Goal: Find contact information: Find contact information

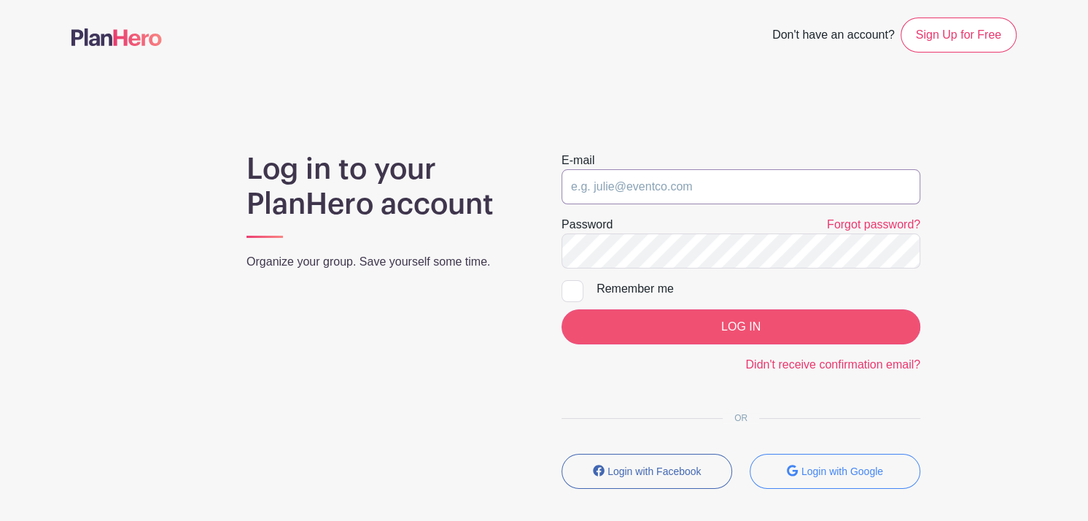
type input "[PERSON_NAME][EMAIL_ADDRESS][DOMAIN_NAME]"
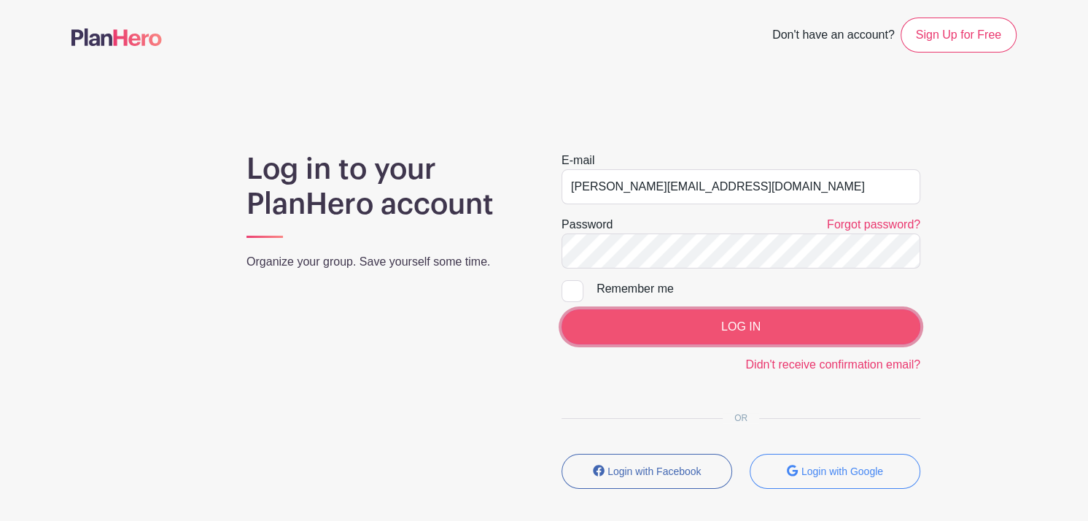
click at [749, 321] on input "LOG IN" at bounding box center [741, 326] width 359 height 35
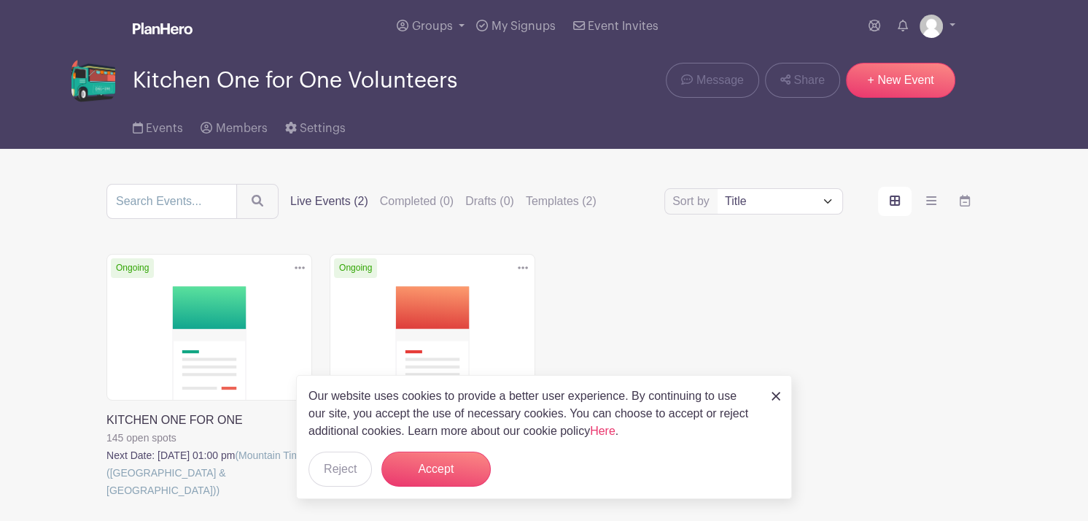
click at [106, 499] on link at bounding box center [106, 499] width 0 height 0
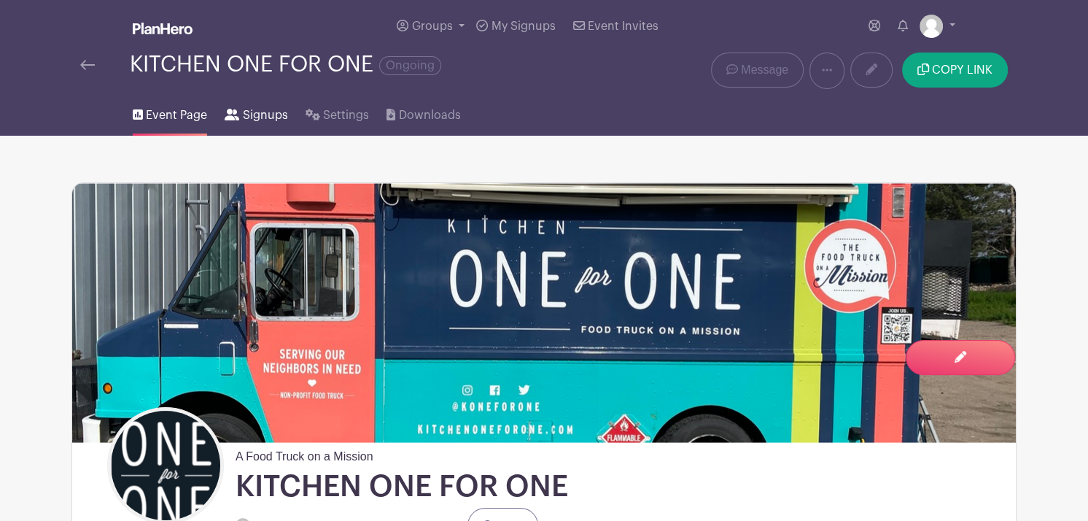
click at [255, 117] on span "Signups" at bounding box center [265, 115] width 45 height 18
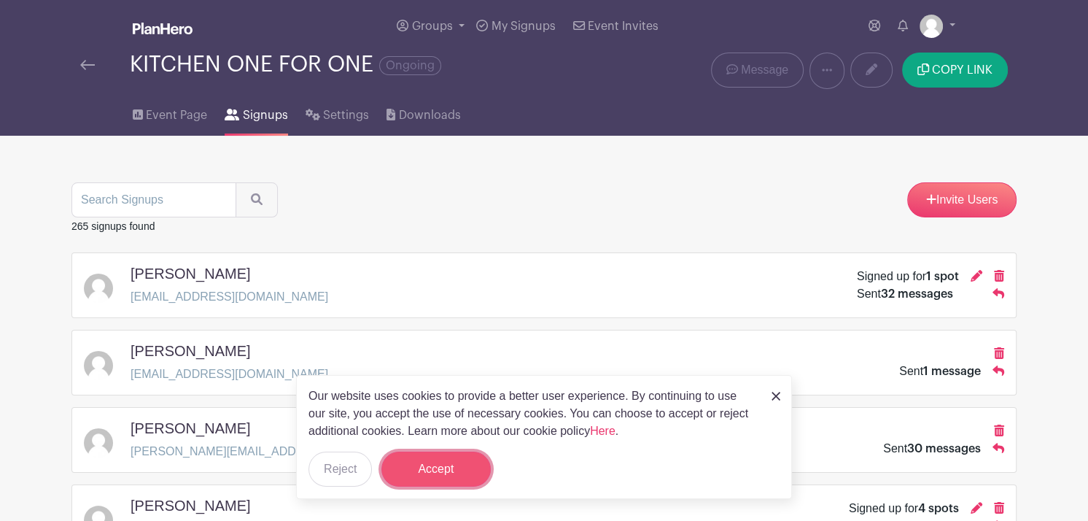
click at [430, 477] on button "Accept" at bounding box center [435, 468] width 109 height 35
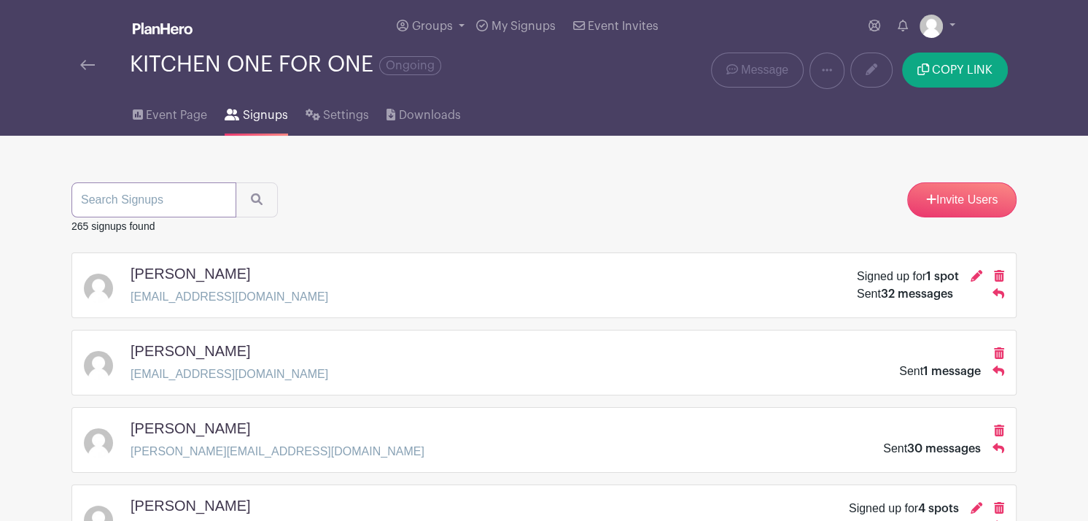
click at [133, 193] on input "search" at bounding box center [153, 199] width 165 height 35
type input "[PERSON_NAME]"
click at [236, 182] on button "submit" at bounding box center [257, 199] width 42 height 35
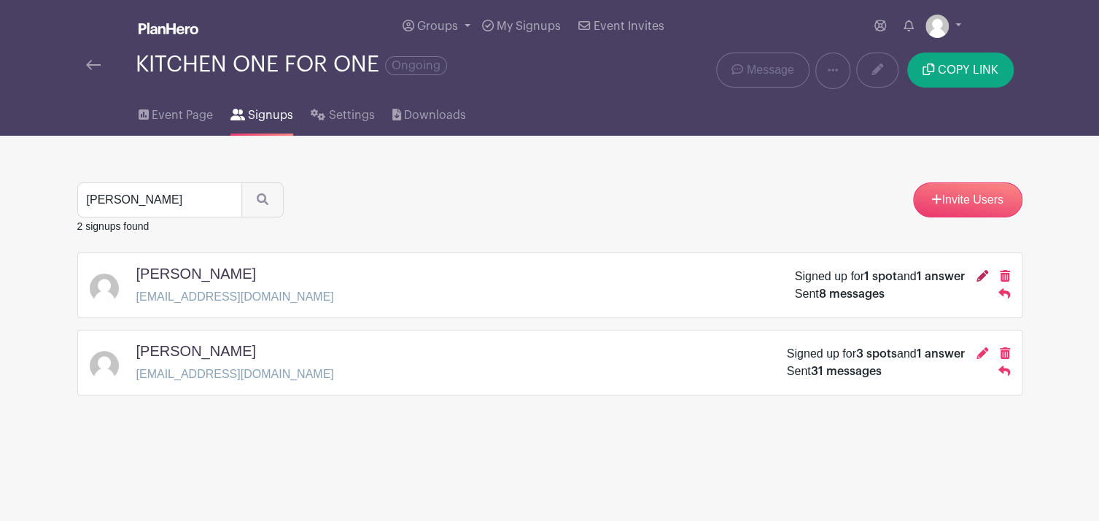
click at [981, 274] on icon at bounding box center [983, 276] width 12 height 12
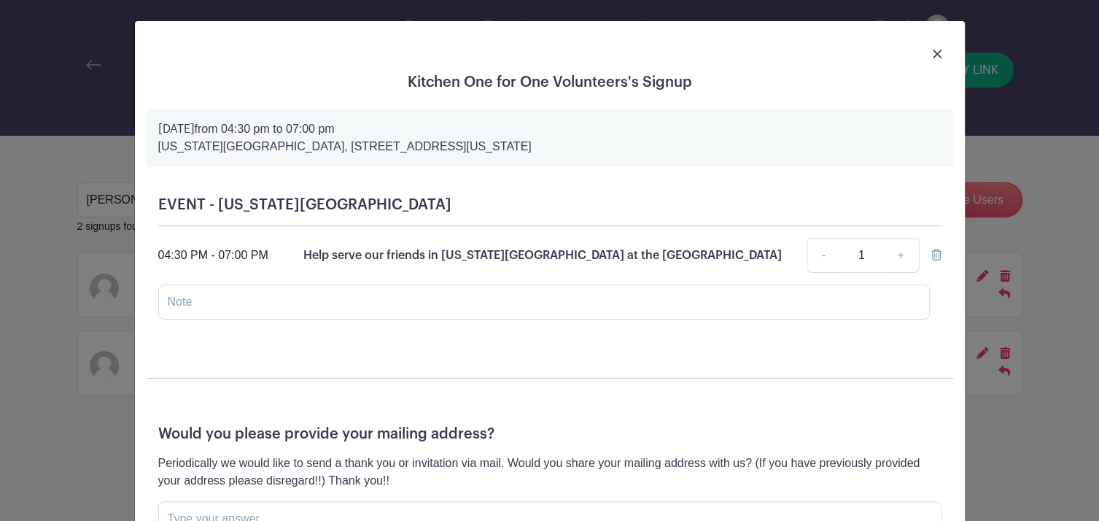
click at [936, 53] on div at bounding box center [550, 53] width 807 height 41
click at [933, 57] on img at bounding box center [937, 54] width 9 height 9
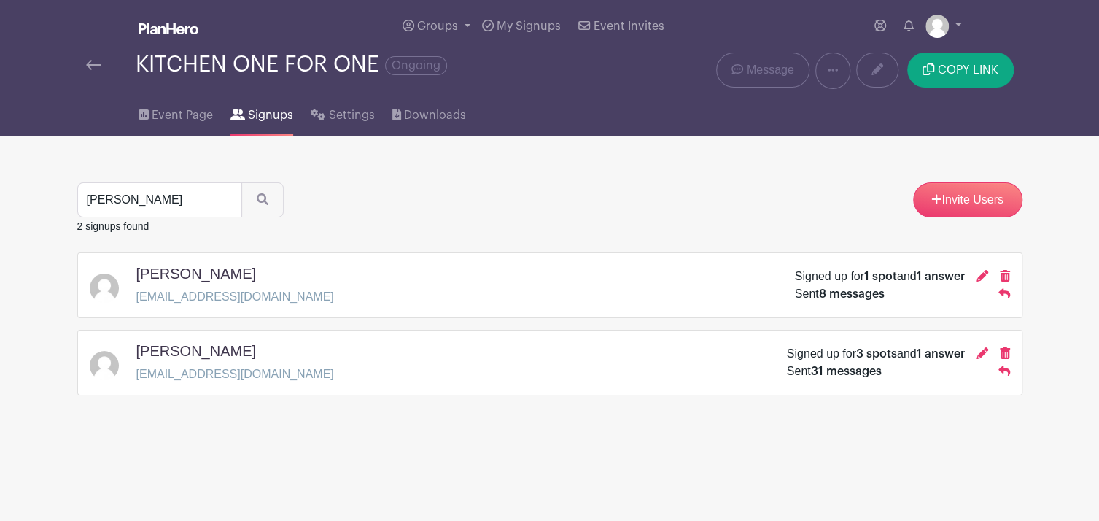
click at [975, 352] on div "Signed up for 3 spots and 1 answer" at bounding box center [898, 354] width 223 height 18
click at [978, 353] on icon at bounding box center [983, 353] width 12 height 12
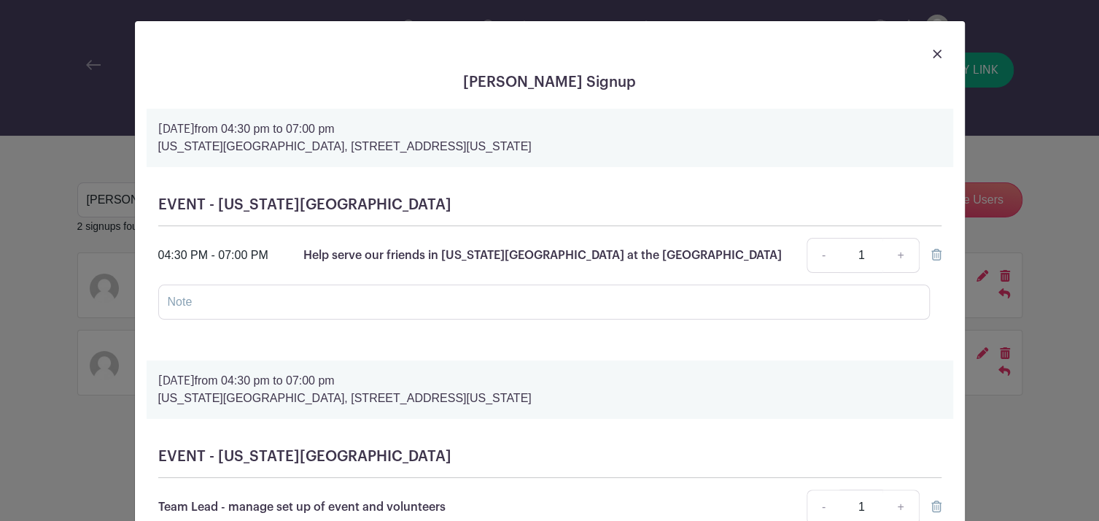
click at [933, 55] on img at bounding box center [937, 54] width 9 height 9
